Goal: Transaction & Acquisition: Purchase product/service

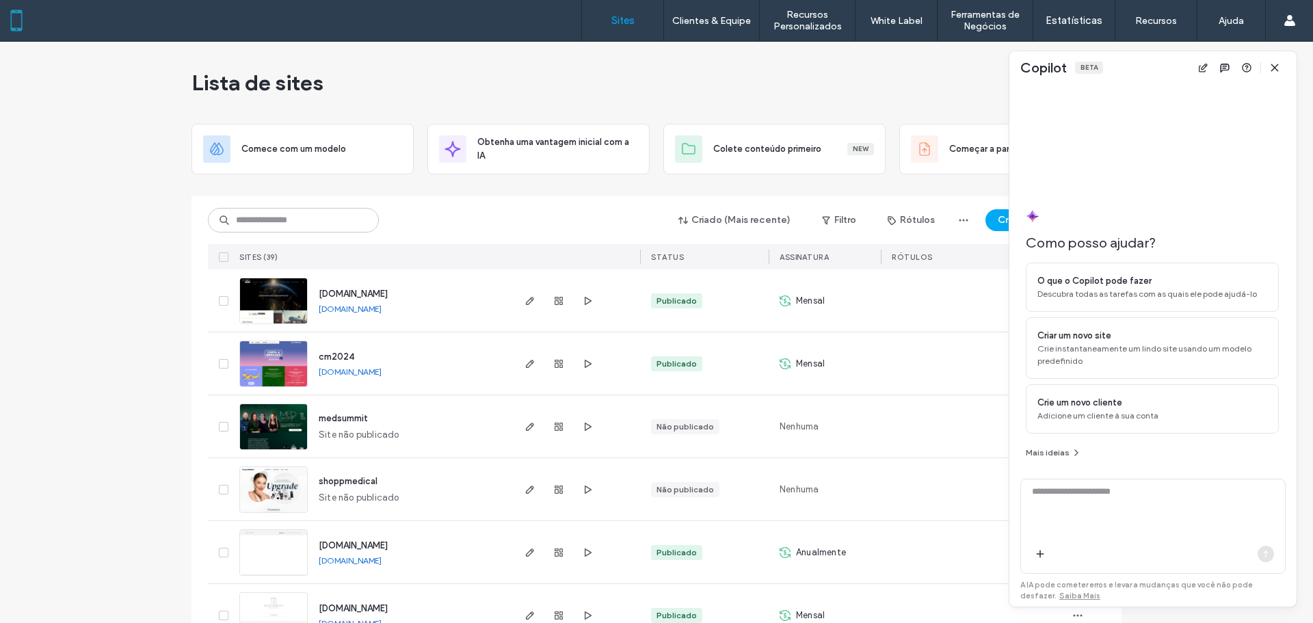
click at [1278, 66] on use "button" at bounding box center [1274, 67] width 6 height 6
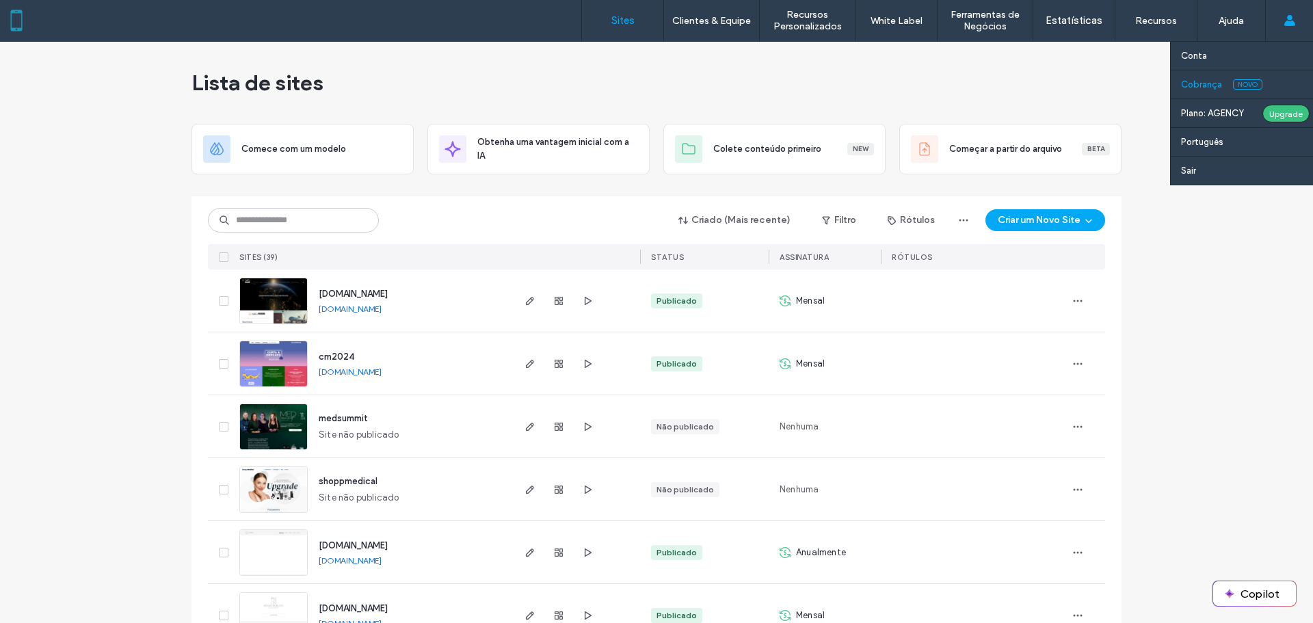
click at [1221, 88] on label "Cobrança" at bounding box center [1201, 84] width 41 height 10
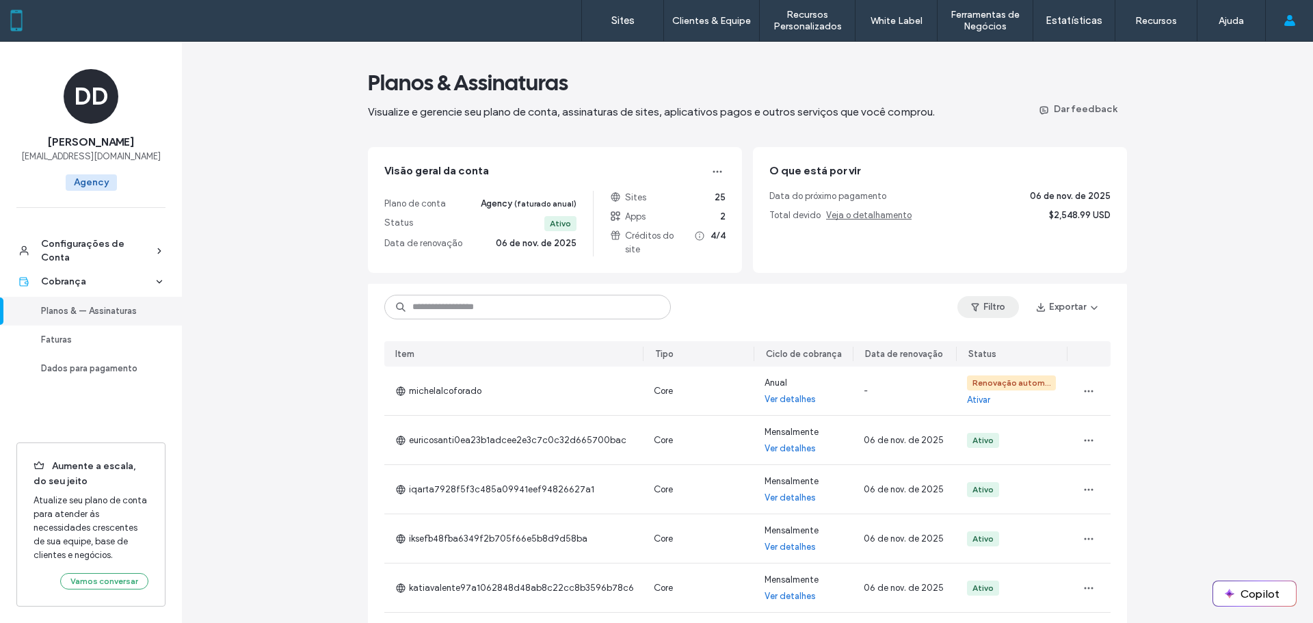
click at [997, 296] on button "Filtro" at bounding box center [988, 307] width 62 height 22
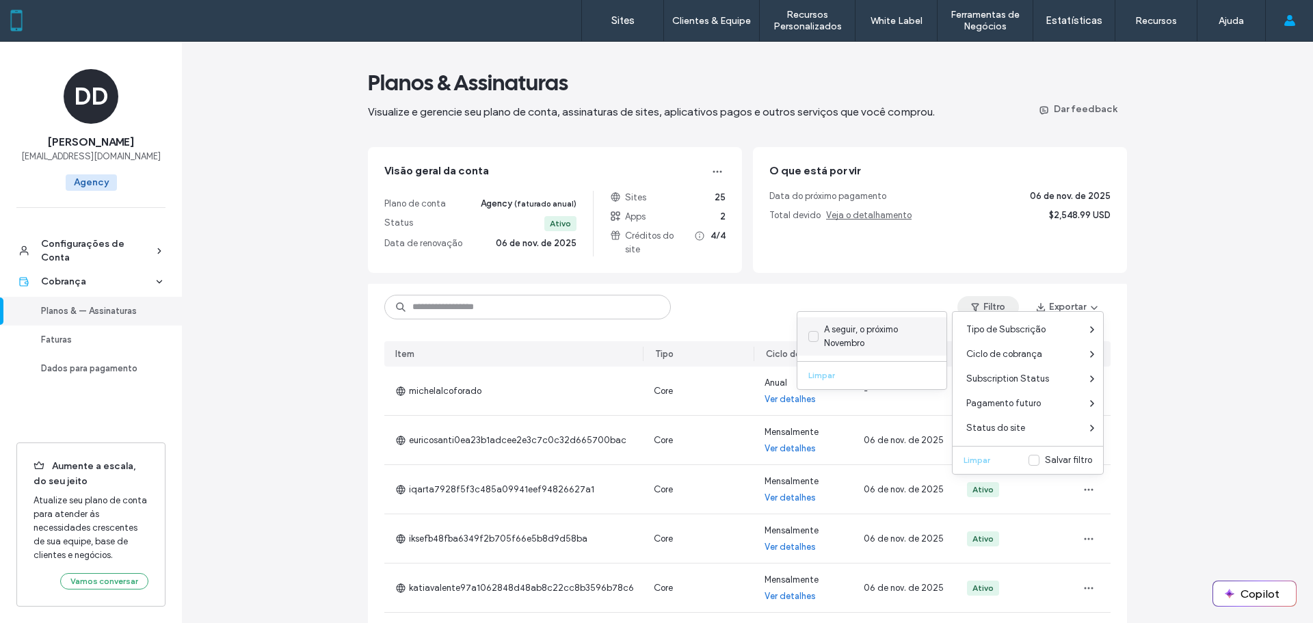
click at [824, 330] on div "A seguir, o próximo Novembro" at bounding box center [877, 336] width 106 height 27
click at [833, 356] on div "Anual" at bounding box center [836, 354] width 23 height 14
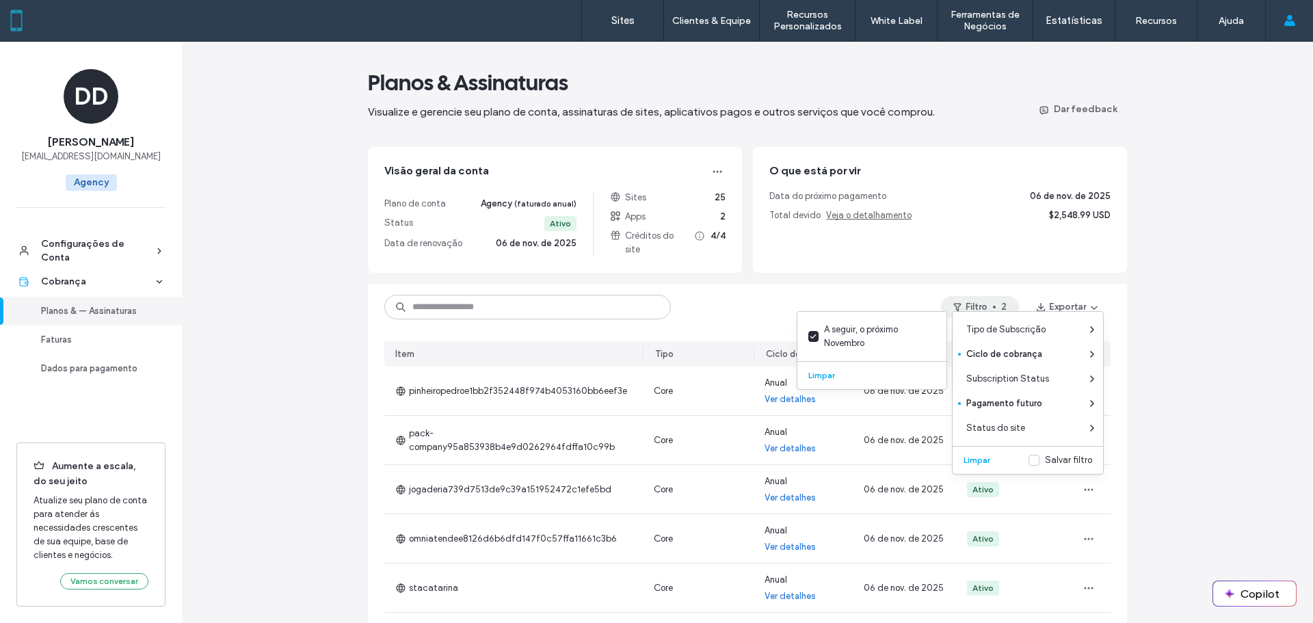
click at [1165, 457] on div "Planos & Assinaturas Visualize e gerencie seu plano de conta, assinaturas de si…" at bounding box center [747, 486] width 1131 height 888
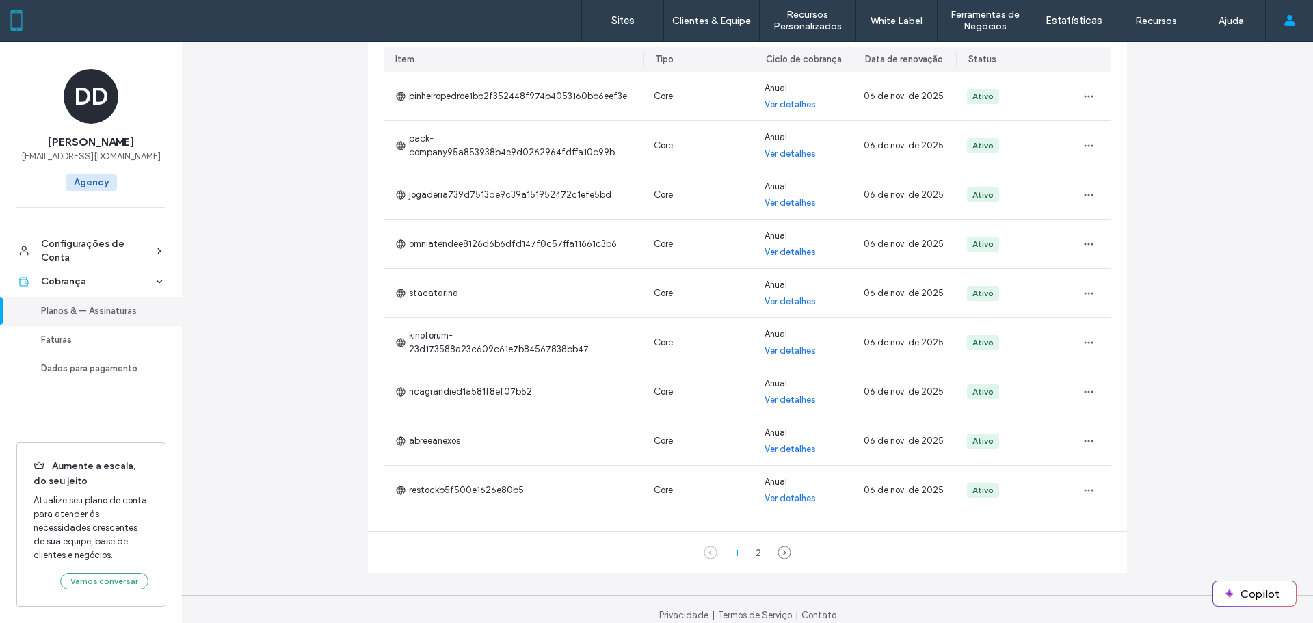
scroll to position [226, 0]
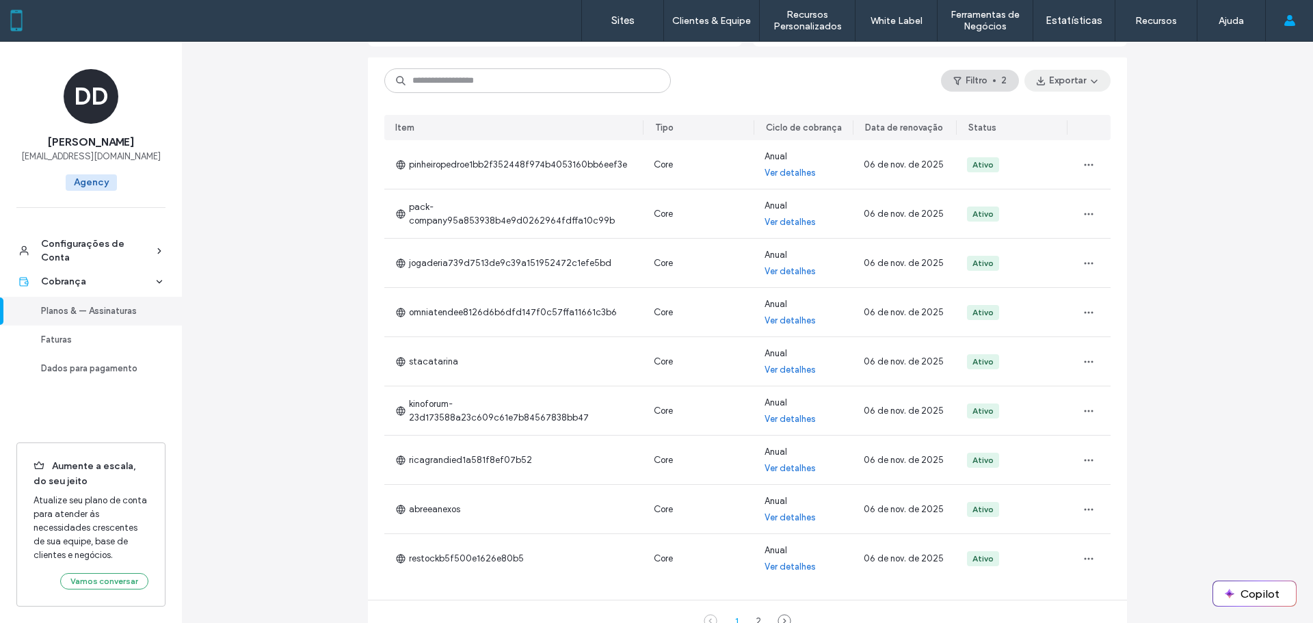
click at [1074, 71] on button "Exportar" at bounding box center [1068, 81] width 86 height 22
click at [1040, 124] on span "Filtrado (10)" at bounding box center [1036, 130] width 50 height 14
drag, startPoint x: 598, startPoint y: 16, endPoint x: 577, endPoint y: 34, distance: 28.2
click at [599, 16] on link "Sites" at bounding box center [622, 20] width 81 height 41
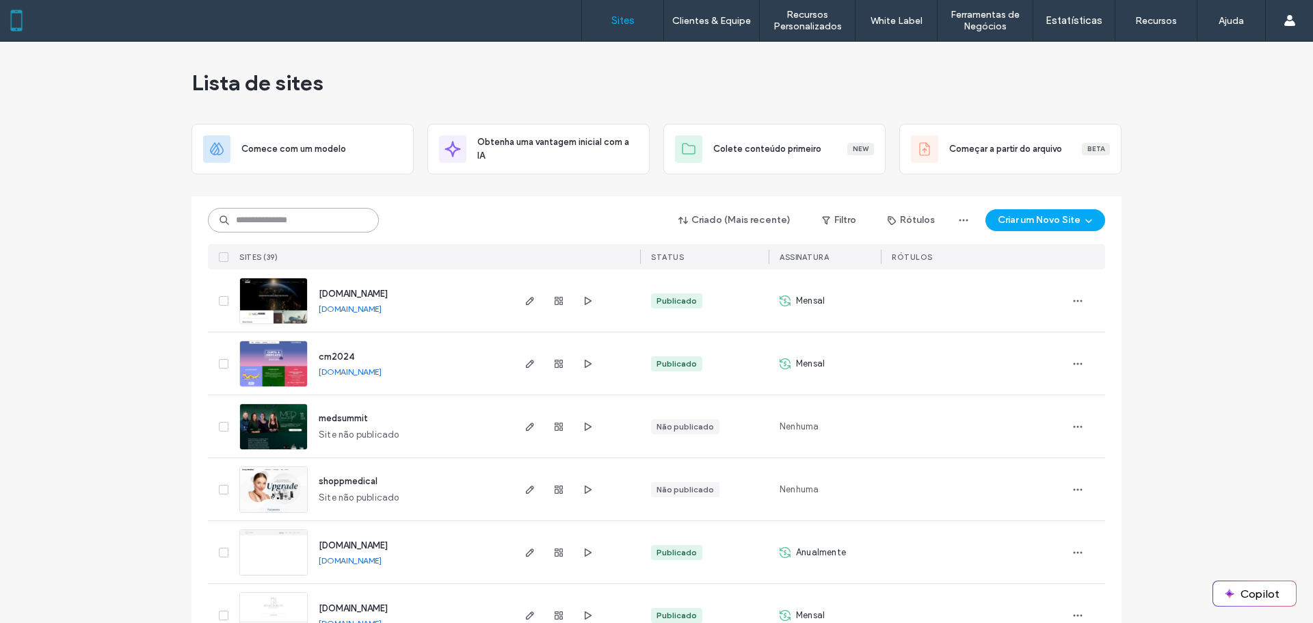
click at [264, 224] on input at bounding box center [293, 220] width 171 height 25
paste input "**********"
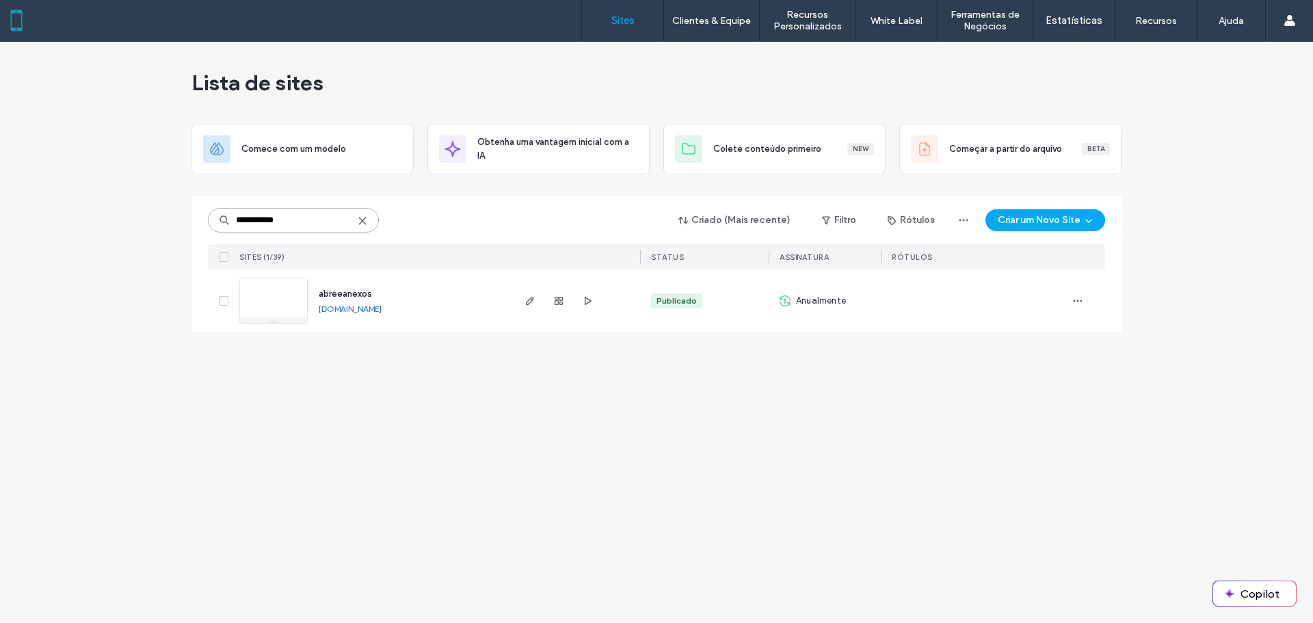
type input "**********"
click at [626, 12] on link "Sites" at bounding box center [622, 20] width 81 height 41
click at [364, 218] on icon at bounding box center [362, 220] width 11 height 11
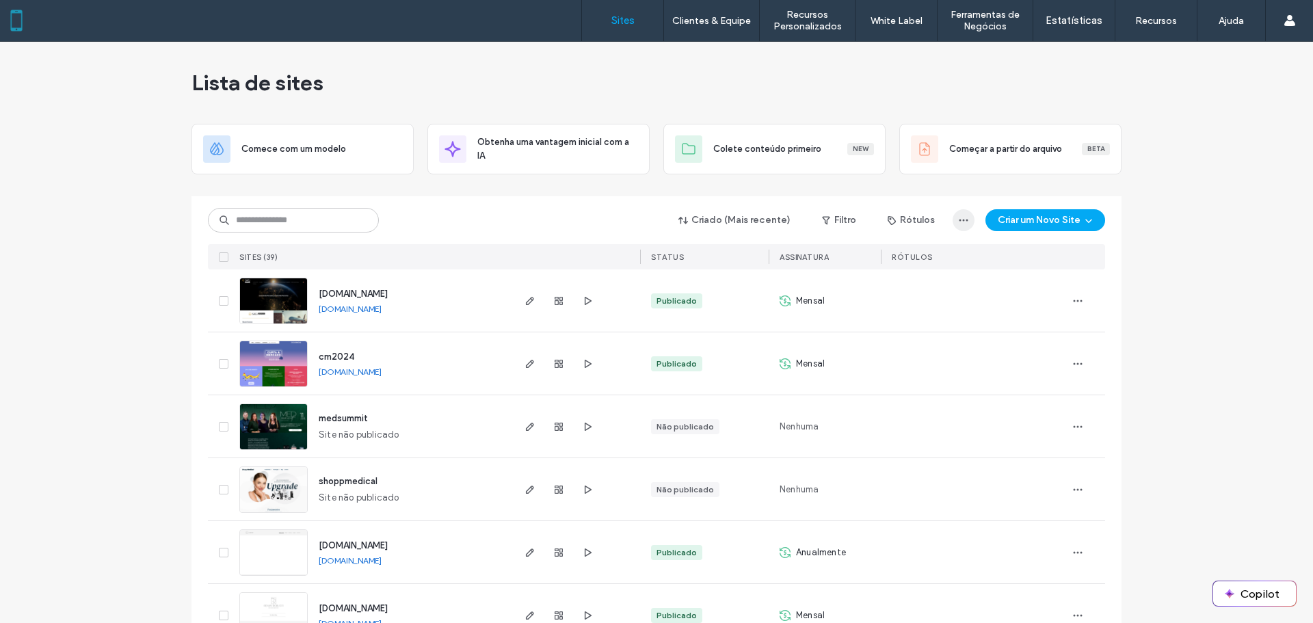
click at [962, 221] on icon "button" at bounding box center [963, 220] width 11 height 11
click at [925, 257] on span "Exportar para csv" at bounding box center [911, 256] width 73 height 14
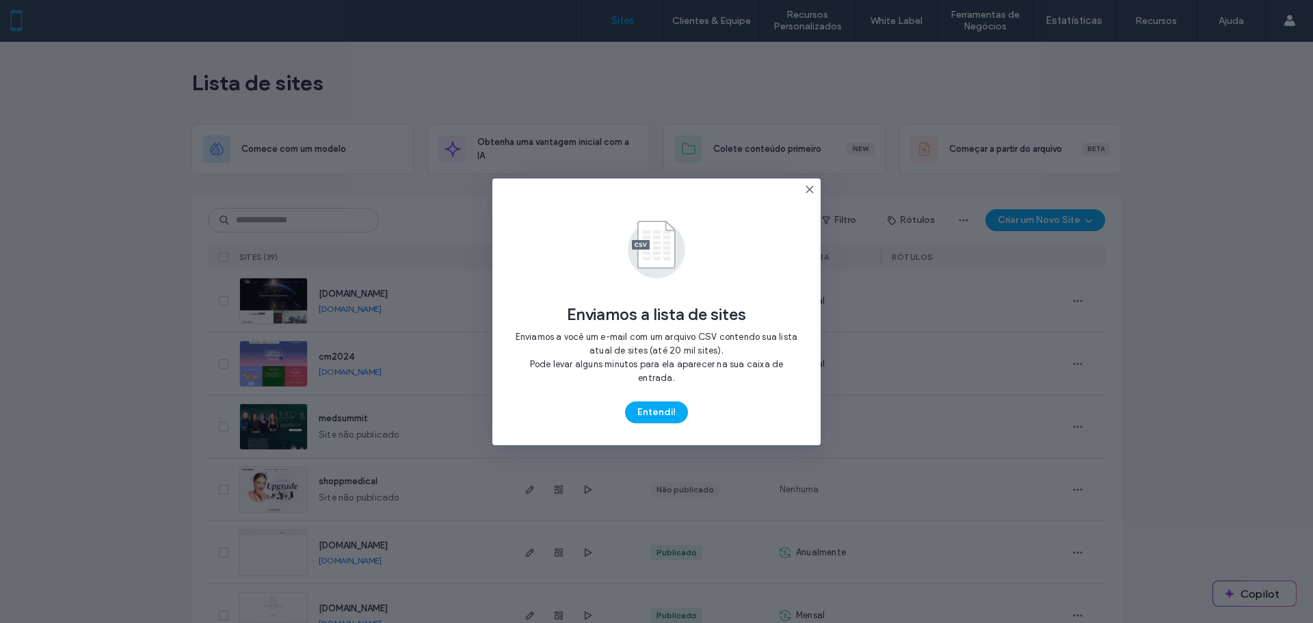
click at [810, 195] on icon at bounding box center [809, 189] width 11 height 11
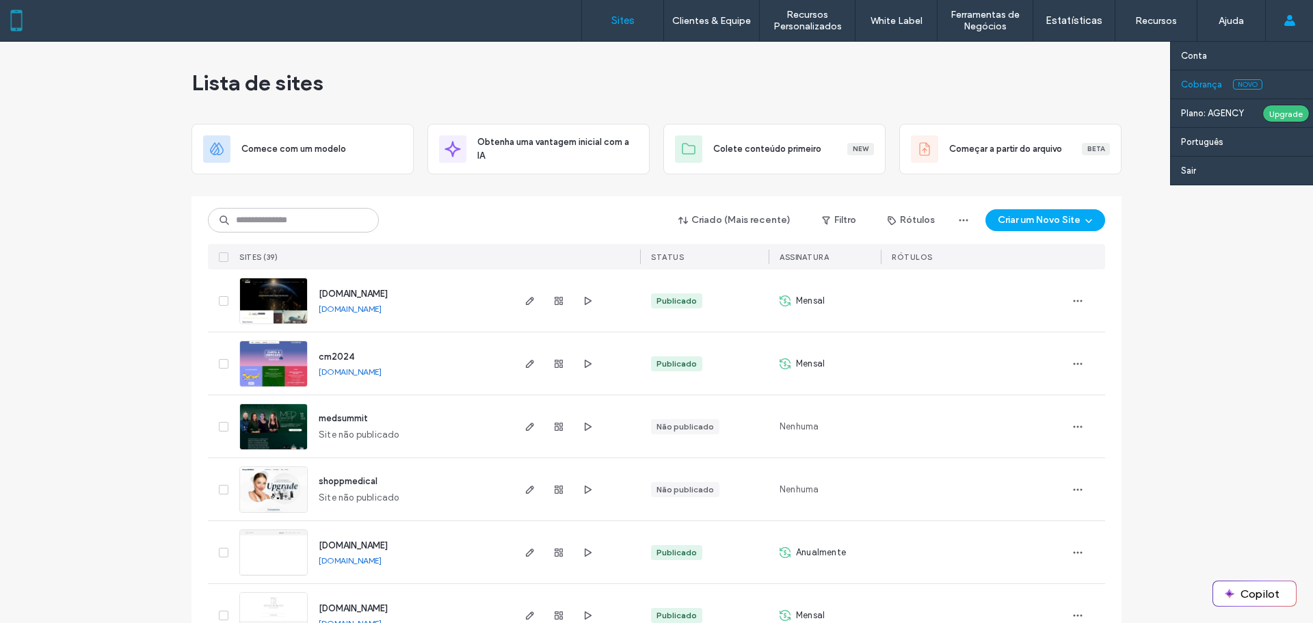
click at [1212, 83] on label "Cobrança" at bounding box center [1201, 84] width 41 height 10
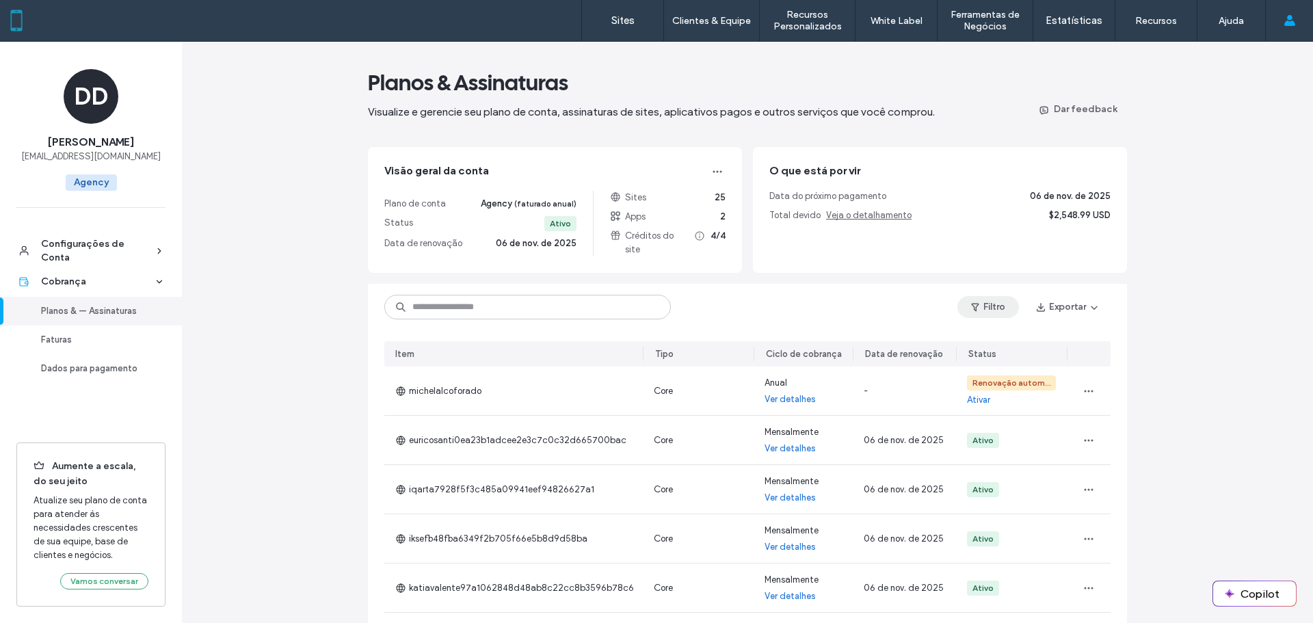
click at [986, 296] on button "Filtro" at bounding box center [988, 307] width 62 height 22
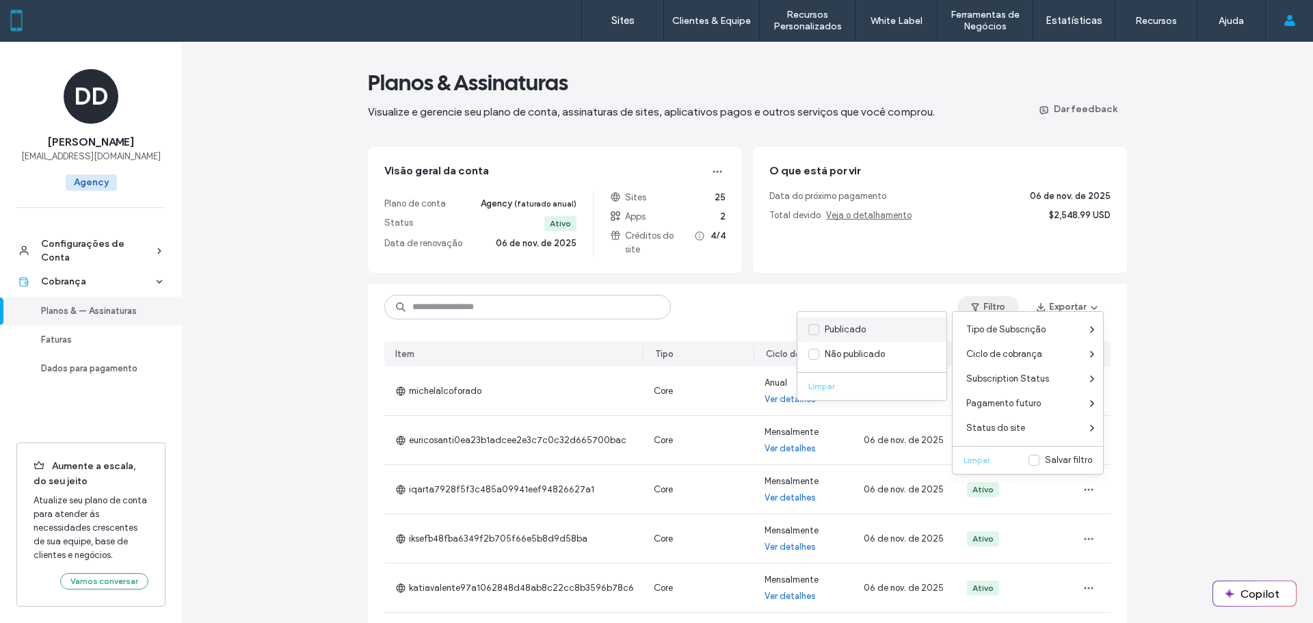
click at [810, 327] on icon at bounding box center [813, 329] width 7 height 5
click at [1227, 298] on div "Planos & Assinaturas Visualize e gerencie seu plano de conta, assinaturas de si…" at bounding box center [747, 486] width 1131 height 888
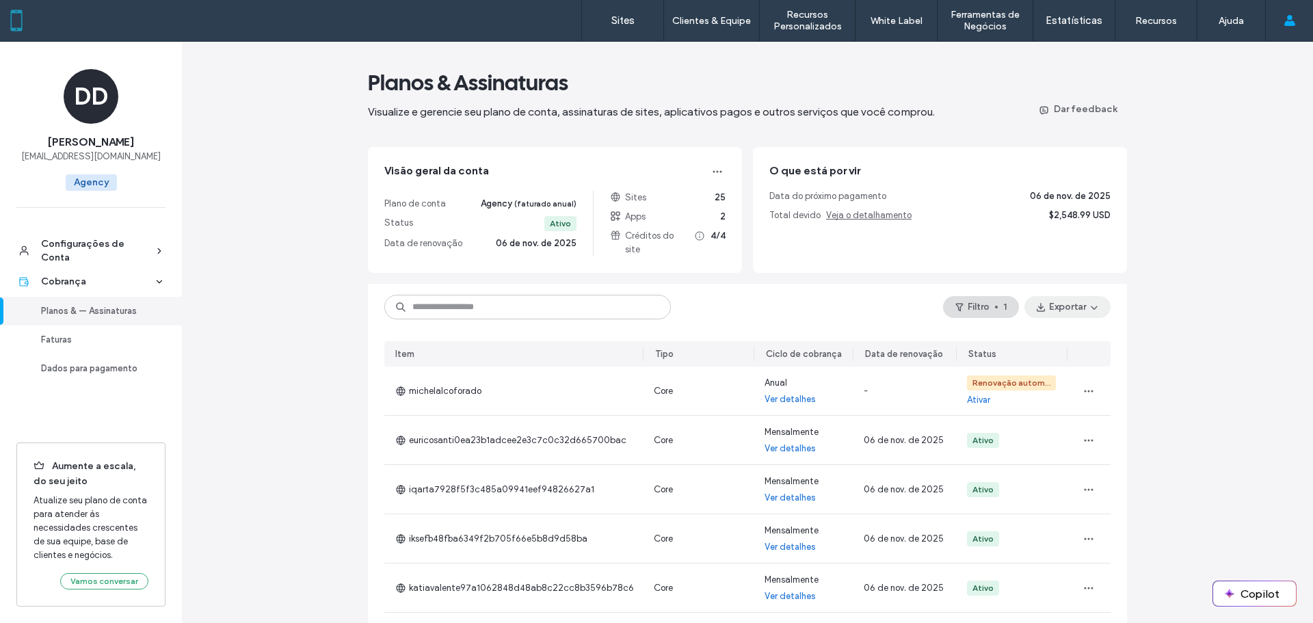
click at [1086, 297] on span "button" at bounding box center [1093, 307] width 14 height 21
click at [1035, 355] on span "Filtrado (37)" at bounding box center [1036, 356] width 51 height 14
click at [1059, 300] on button "Exportar" at bounding box center [1068, 307] width 86 height 22
click at [1198, 327] on div "Planos & Assinaturas Visualize e gerencie seu plano de conta, assinaturas de si…" at bounding box center [747, 486] width 1131 height 888
click at [641, 12] on link "Sites" at bounding box center [622, 20] width 81 height 41
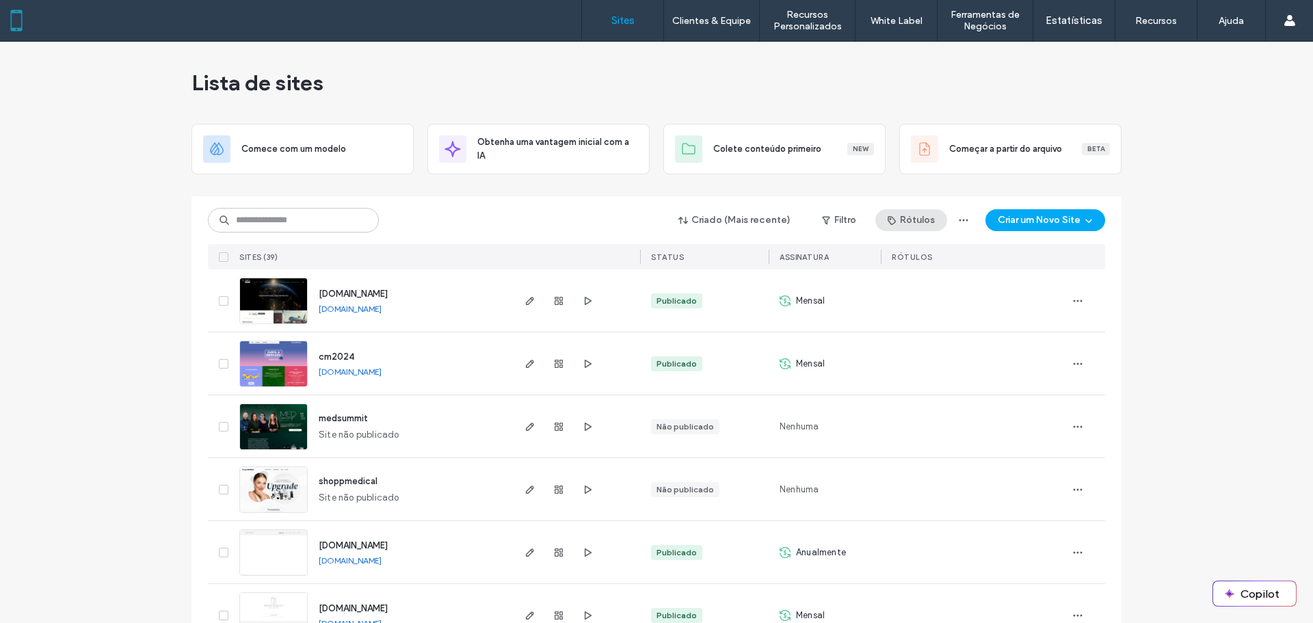
click at [915, 222] on button "Rótulos" at bounding box center [911, 220] width 72 height 22
click at [962, 222] on icon "button" at bounding box center [963, 220] width 11 height 11
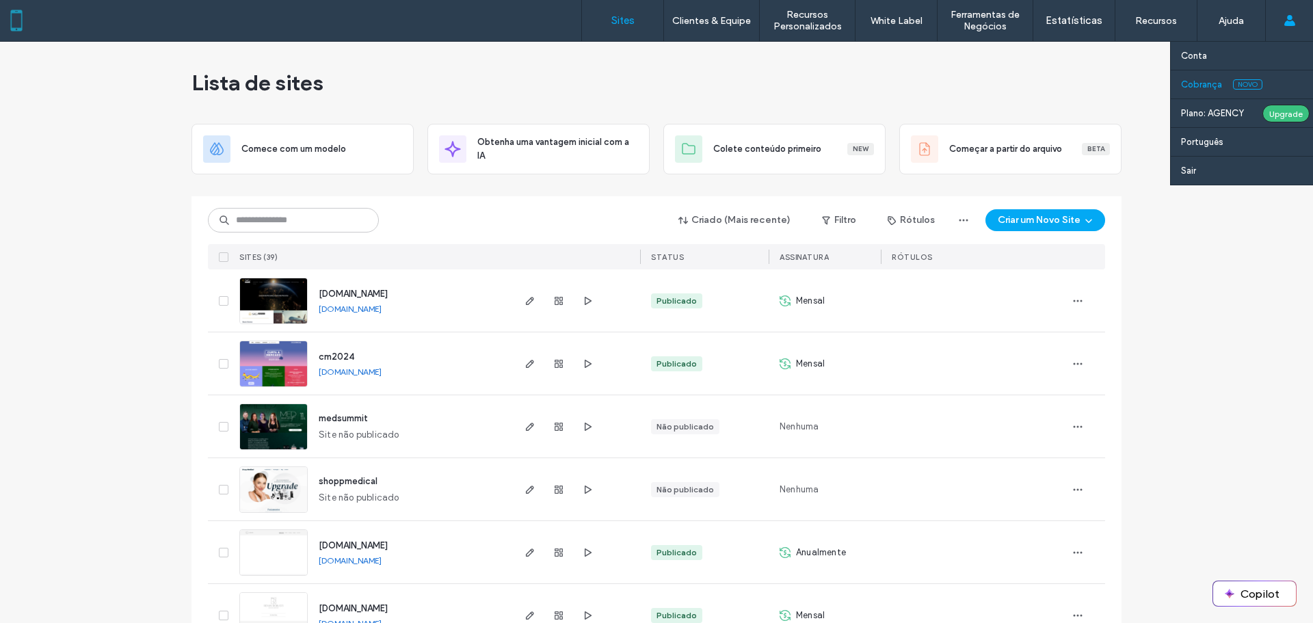
click at [1198, 85] on label "Cobrança" at bounding box center [1201, 84] width 41 height 10
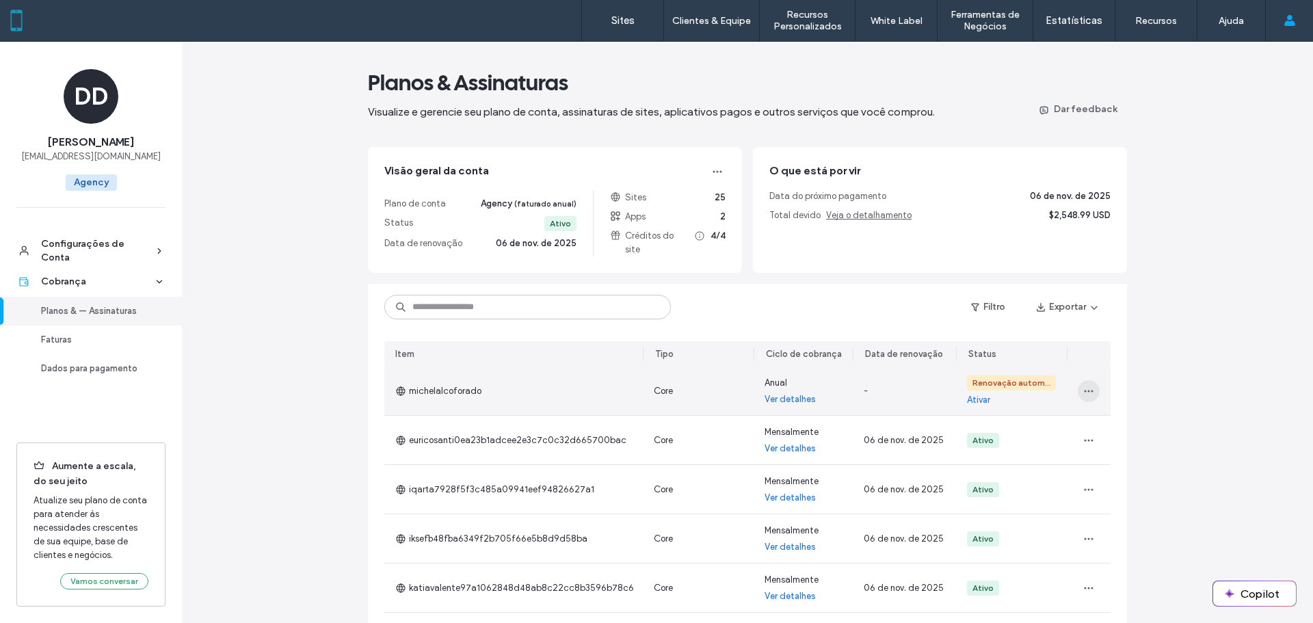
click at [1085, 386] on icon "button" at bounding box center [1088, 391] width 11 height 11
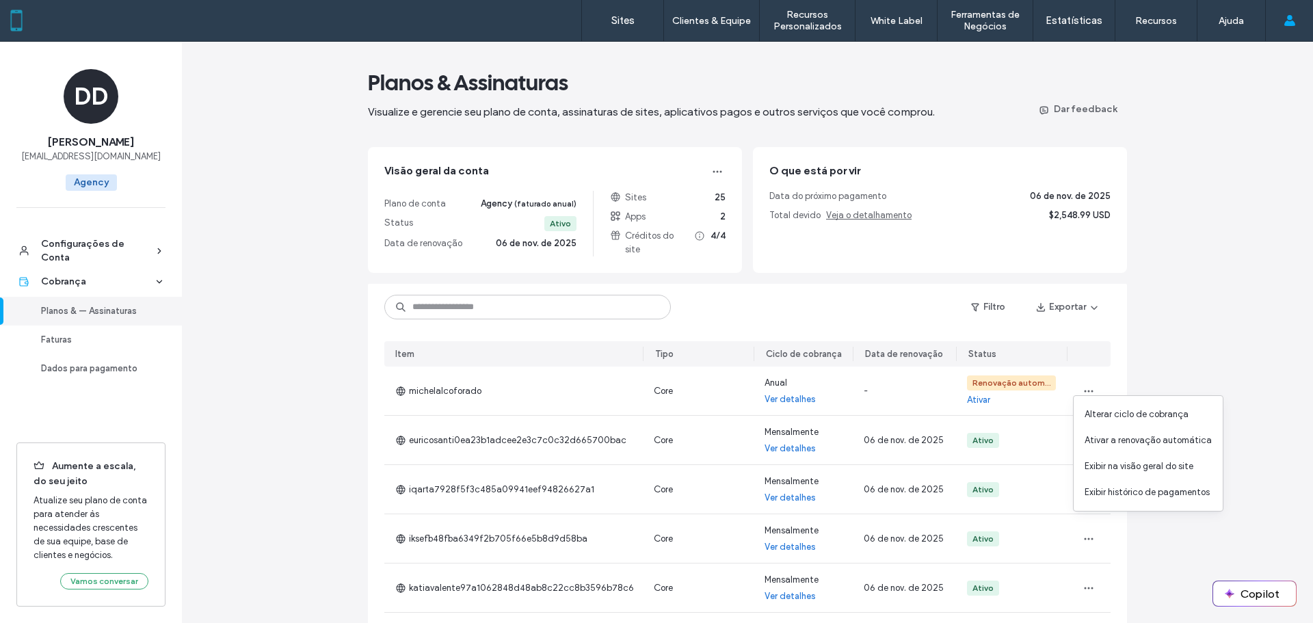
click at [1188, 242] on div "Planos & Assinaturas Visualize e gerencie seu plano de conta, assinaturas de si…" at bounding box center [747, 486] width 1131 height 888
click at [1074, 296] on button "Exportar" at bounding box center [1068, 307] width 86 height 22
click at [1198, 261] on div "Planos & Assinaturas Visualize e gerencie seu plano de conta, assinaturas de si…" at bounding box center [747, 486] width 1131 height 888
click at [627, 26] on label "Sites" at bounding box center [622, 20] width 23 height 12
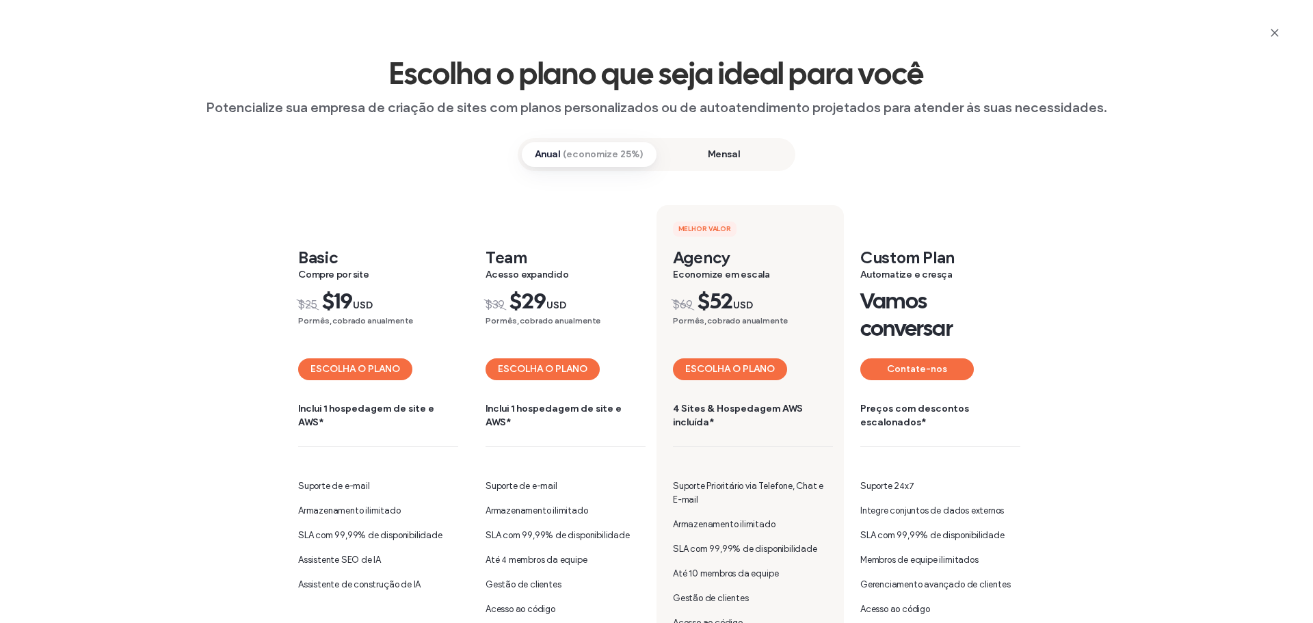
click at [695, 159] on span "Mensal" at bounding box center [724, 154] width 135 height 25
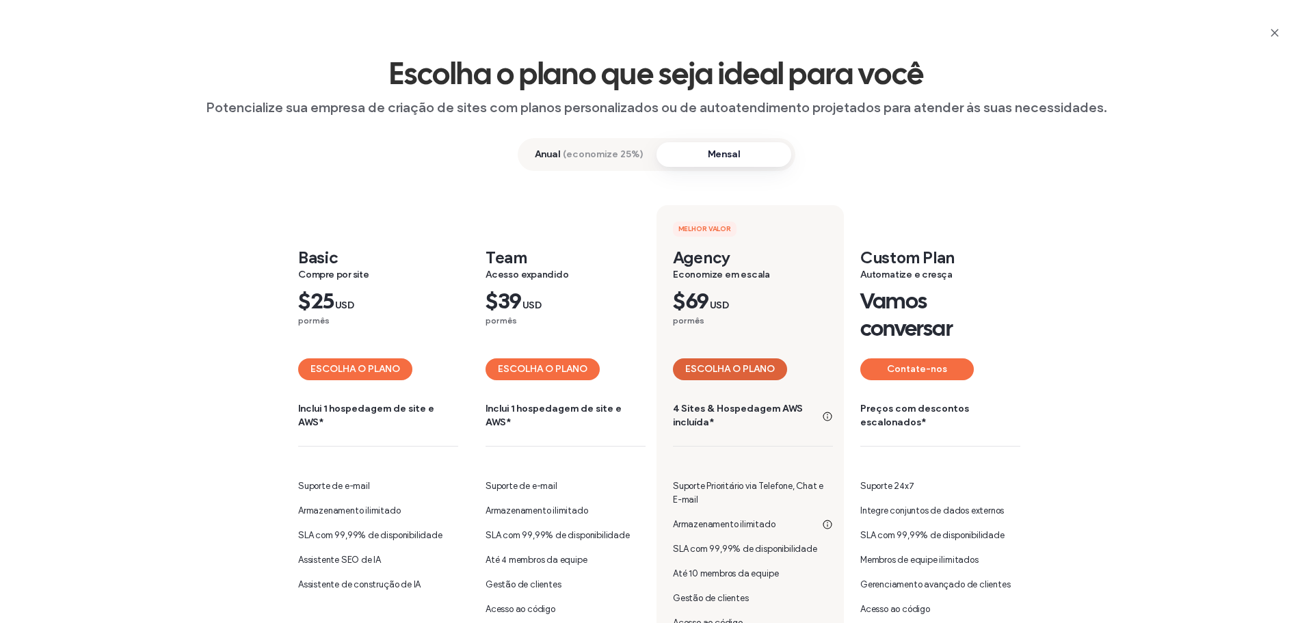
click at [731, 358] on button "ESCOLHA O PLANO" at bounding box center [730, 369] width 114 height 22
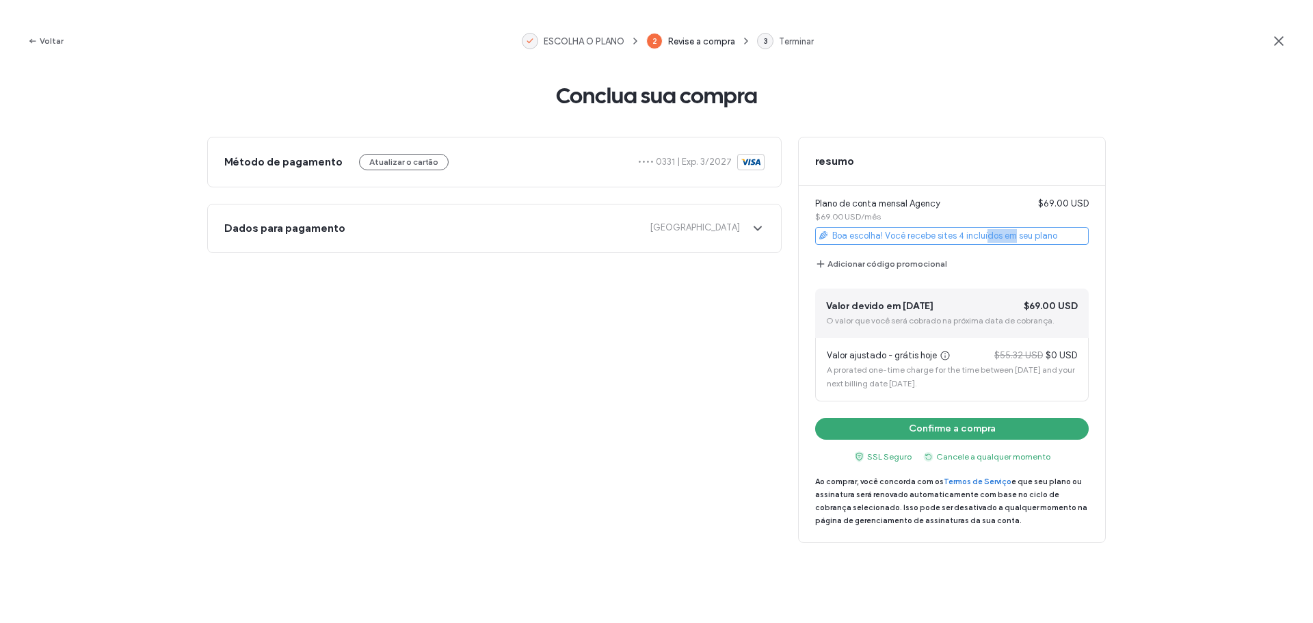
drag, startPoint x: 989, startPoint y: 236, endPoint x: 1053, endPoint y: 235, distance: 63.6
click at [1044, 235] on span "Boa escolha! Você recebe sites 4 incluídos em seu plano" at bounding box center [952, 236] width 274 height 18
click at [1063, 235] on span "Boa escolha! Você recebe sites 4 incluídos em seu plano" at bounding box center [952, 236] width 274 height 18
click at [901, 265] on button "Adicionar código promocional" at bounding box center [881, 264] width 132 height 16
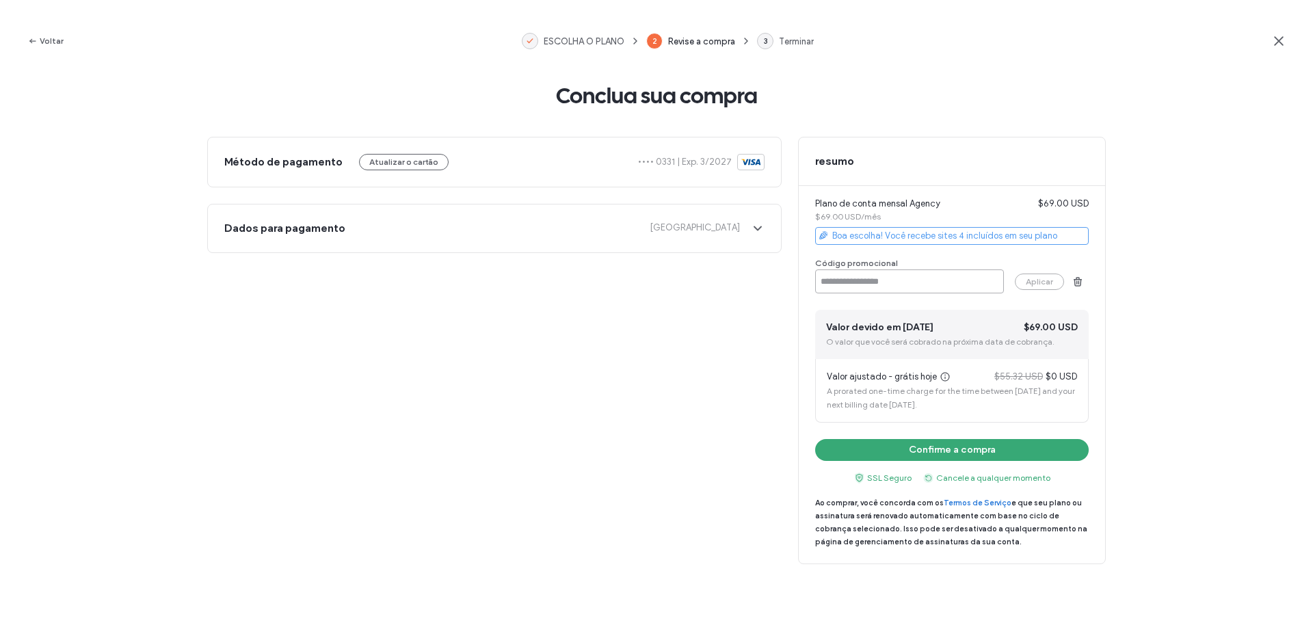
click at [901, 273] on input at bounding box center [909, 281] width 189 height 24
type input "********"
click at [1027, 276] on button "Aplicar" at bounding box center [1039, 282] width 49 height 16
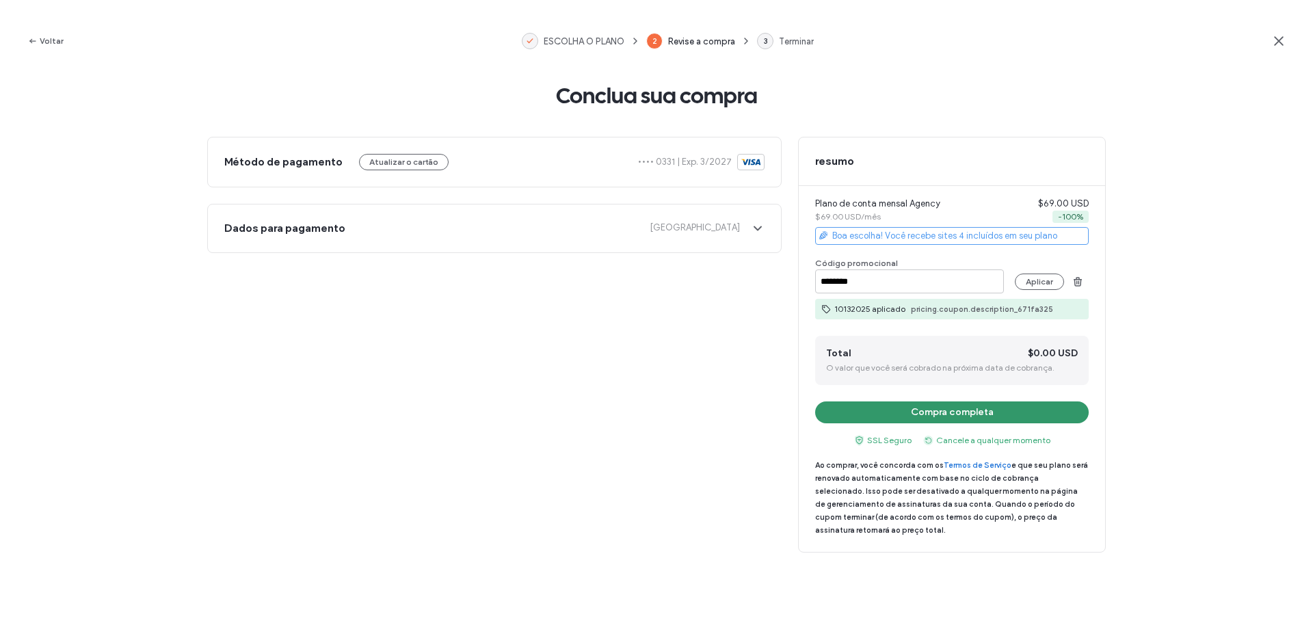
click at [951, 410] on button "Compra completa" at bounding box center [952, 412] width 274 height 22
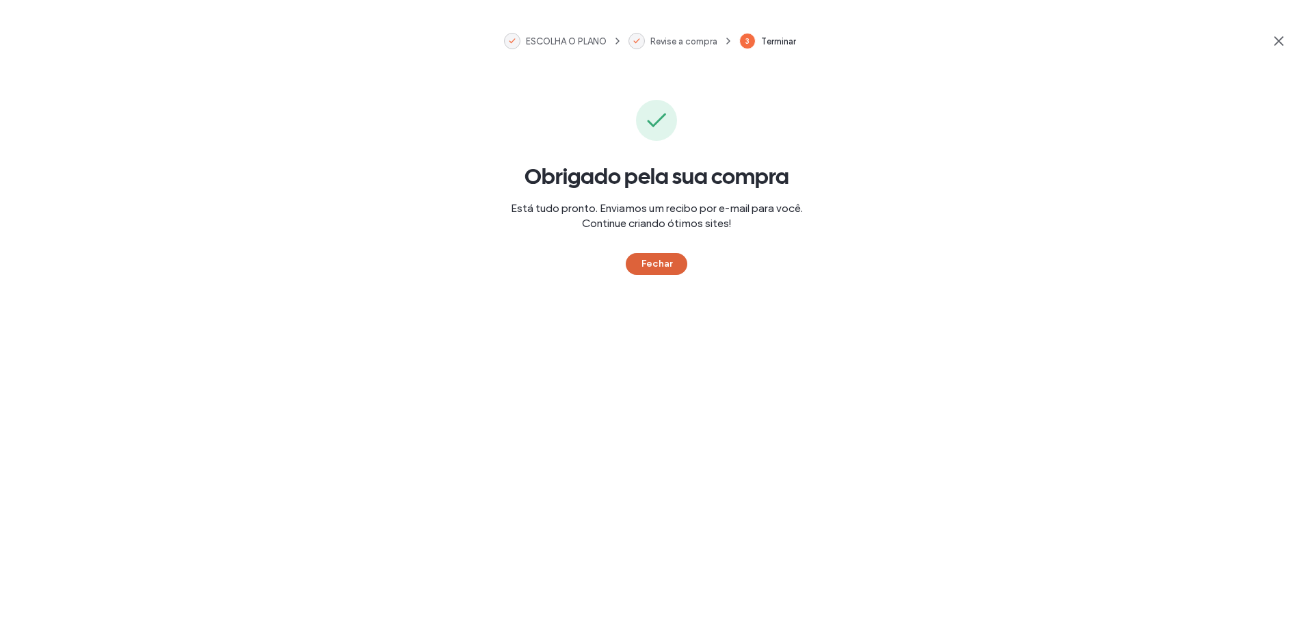
click at [668, 262] on button "Fechar" at bounding box center [657, 264] width 62 height 22
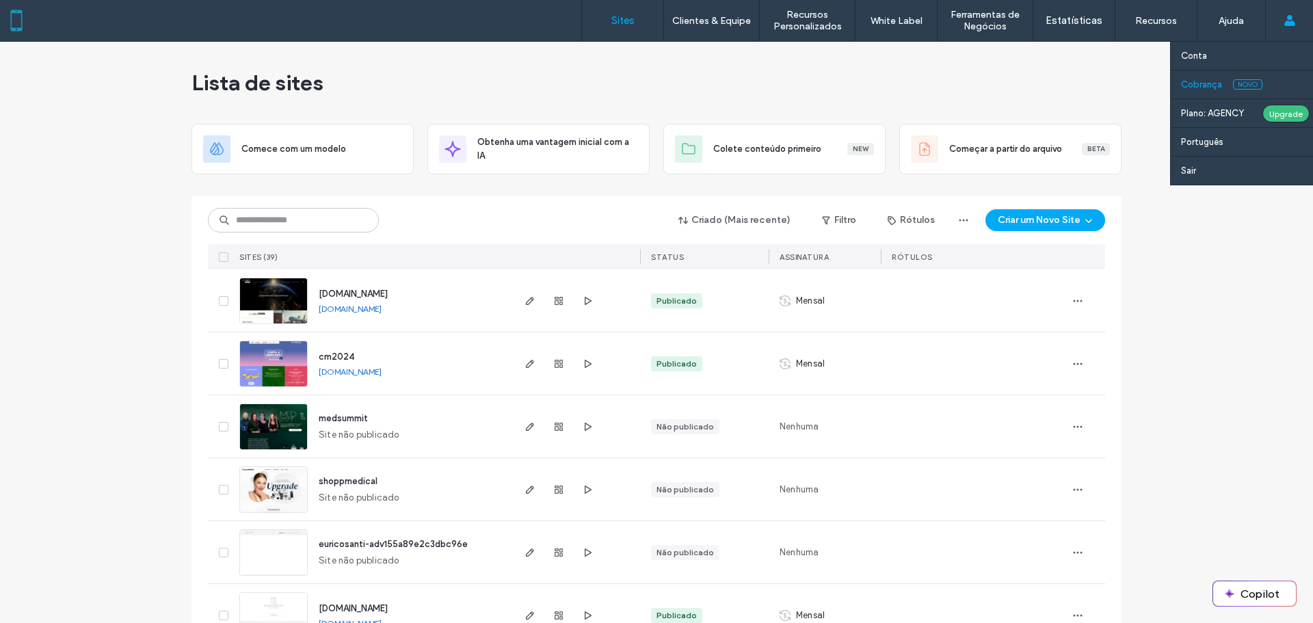
click at [1219, 83] on label "Cobrança" at bounding box center [1201, 84] width 41 height 10
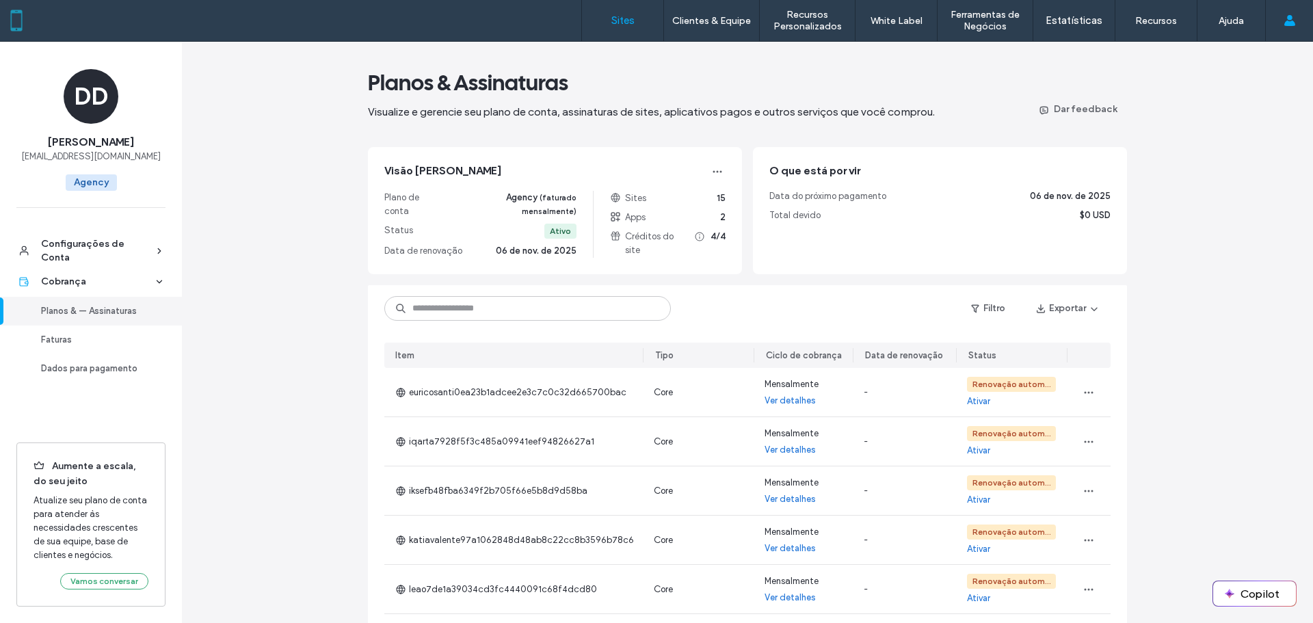
drag, startPoint x: 618, startPoint y: 36, endPoint x: 587, endPoint y: 5, distance: 43.0
click at [618, 36] on link "Sites" at bounding box center [622, 20] width 81 height 41
